Goal: Check status: Check status

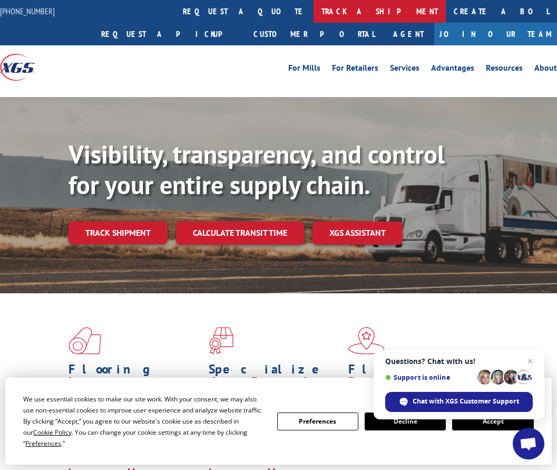
click at [314, 11] on link "track a shipment" at bounding box center [380, 11] width 132 height 23
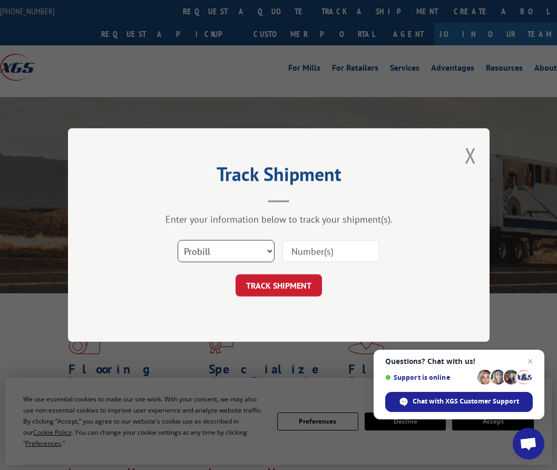
click at [268, 251] on select "Select category... Probill BOL PO" at bounding box center [226, 251] width 97 height 22
select select "po"
click at [178, 240] on select "Select category... Probill BOL PO" at bounding box center [226, 251] width 97 height 22
click at [324, 251] on input at bounding box center [331, 251] width 97 height 22
paste input "17612479"
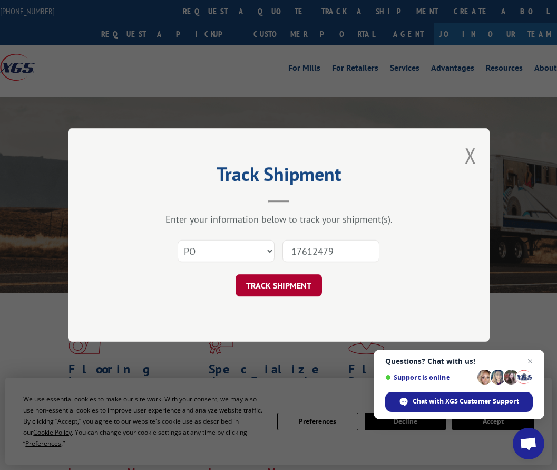
type input "17612479"
click at [300, 294] on button "TRACK SHIPMENT" at bounding box center [279, 285] width 86 height 22
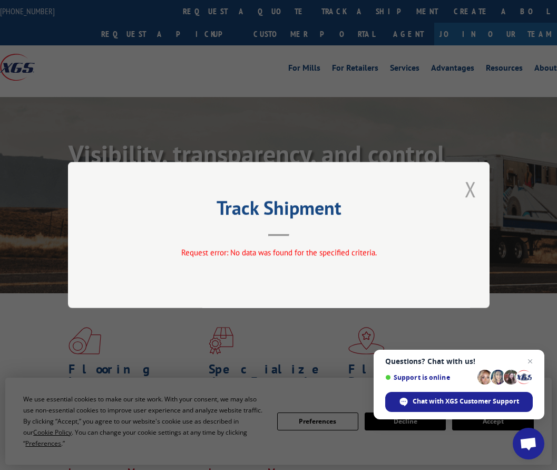
click at [471, 191] on button "Close modal" at bounding box center [471, 189] width 12 height 28
